Goal: Task Accomplishment & Management: Complete application form

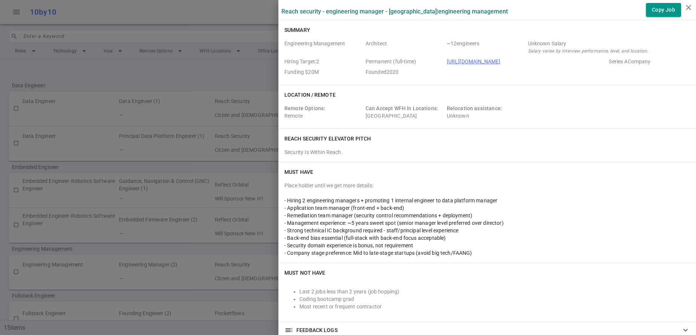
scroll to position [28, 0]
click at [691, 5] on icon "close" at bounding box center [688, 7] width 9 height 9
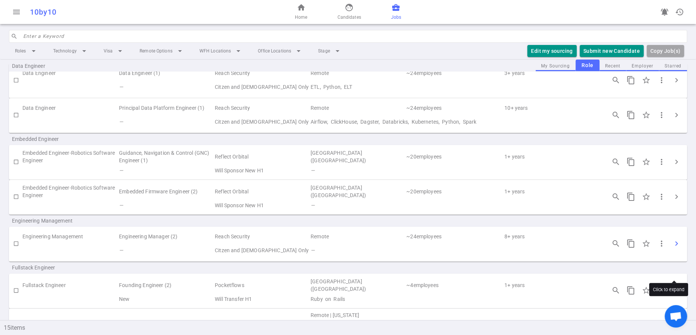
click at [672, 248] on span "chevron_right" at bounding box center [676, 243] width 9 height 9
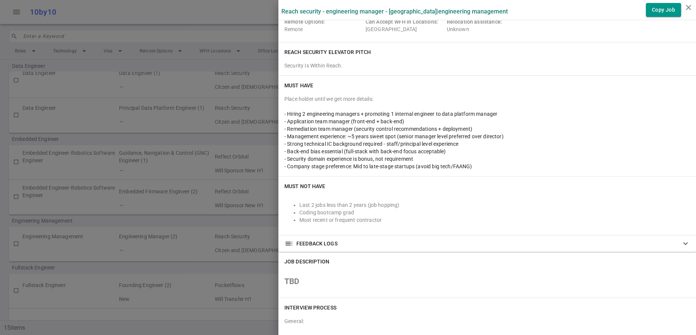
scroll to position [91, 0]
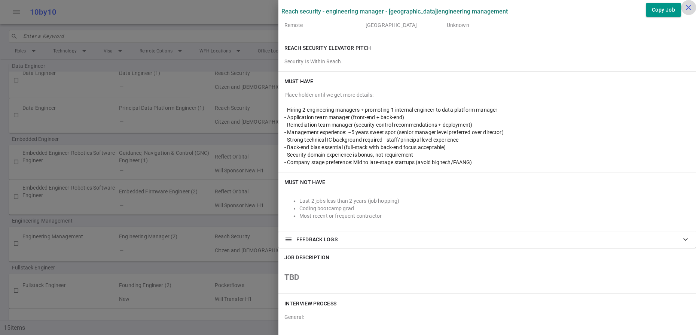
click at [688, 5] on icon "close" at bounding box center [688, 7] width 9 height 9
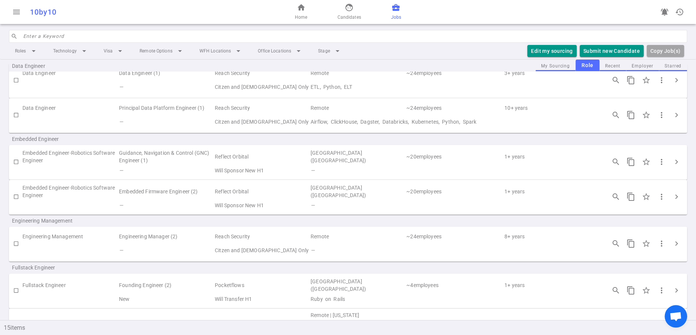
click at [14, 250] on input "checkbox" at bounding box center [16, 243] width 13 height 13
checkbox input "true"
click at [587, 57] on button "Submit Candidate to ( 1 ) Jobs" at bounding box center [601, 51] width 83 height 12
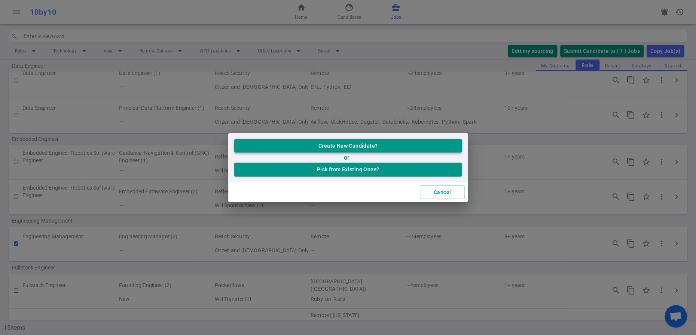
click at [336, 149] on button "Create New Candidate?" at bounding box center [348, 146] width 228 height 14
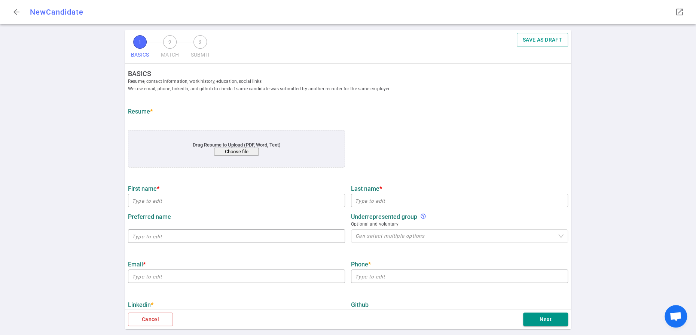
click at [231, 155] on button "Choose file" at bounding box center [236, 151] width 45 height 8
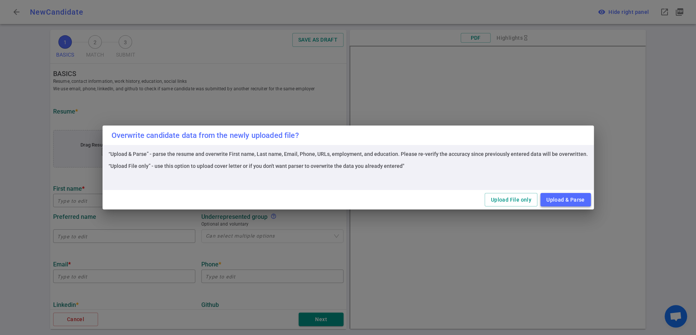
click at [591, 200] on button "Upload & Parse" at bounding box center [566, 200] width 51 height 14
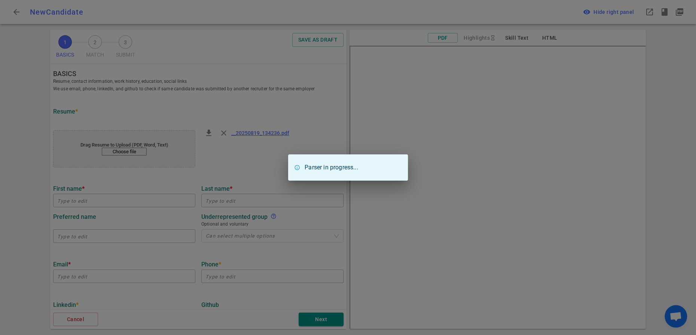
type input "[PERSON_NAME]"
type input "[PERSON_NAME][EMAIL_ADDRESS][PERSON_NAME][DOMAIN_NAME]"
type input "[PHONE_NUMBER]"
type input "[URL][DOMAIN_NAME]"
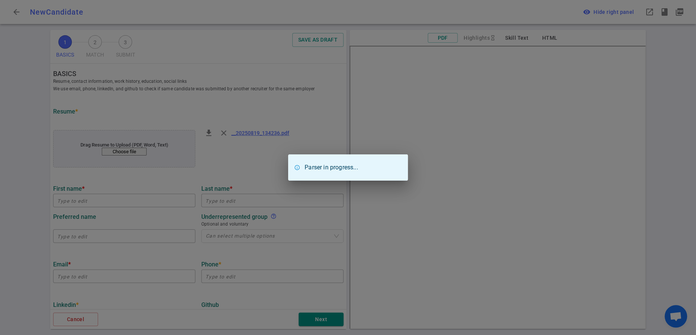
type input "[URL][DOMAIN_NAME][PERSON_NAME]"
type textarea "[DOMAIN_NAME],[DOMAIN_NAME],[URL]"
type input "Scout Motors"
type textarea "Software Engineering Manager"
type input "38.4"
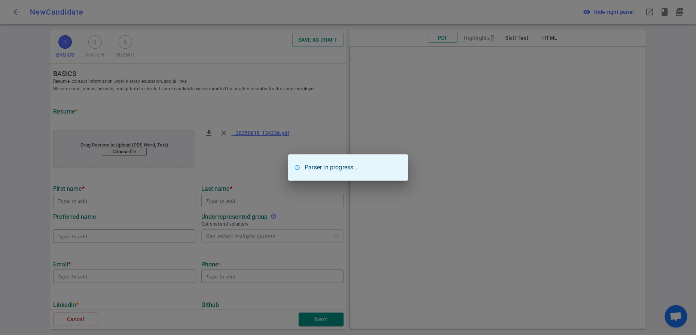
type input "[PERSON_NAME][GEOGRAPHIC_DATA]"
type input "Computer Science"
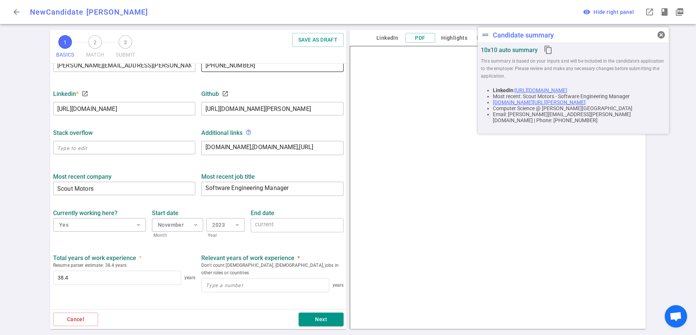
scroll to position [226, 0]
